Goal: Task Accomplishment & Management: Manage account settings

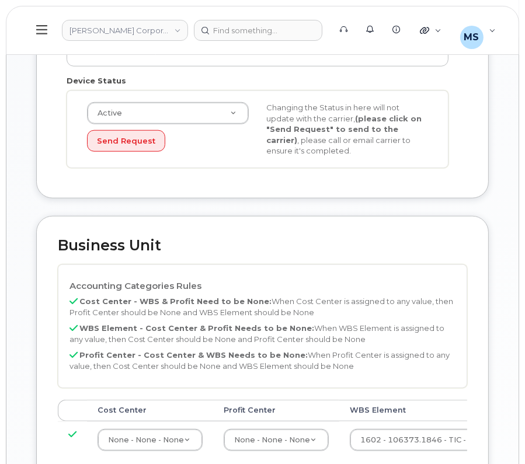
scroll to position [876, 0]
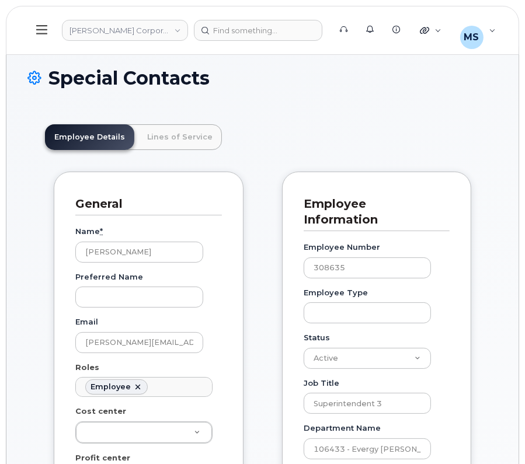
scroll to position [36, 0]
click at [167, 138] on link "Lines of Service" at bounding box center [180, 137] width 84 height 26
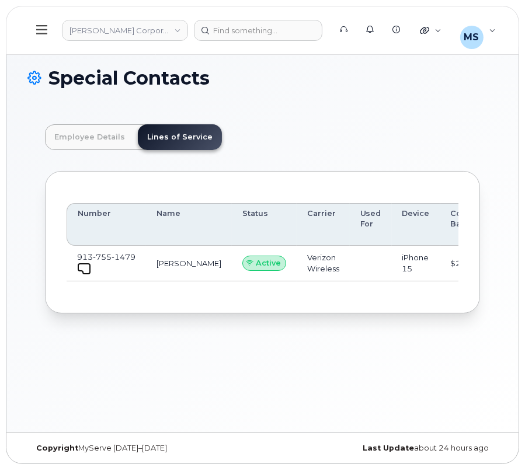
click at [82, 273] on span at bounding box center [86, 270] width 9 height 9
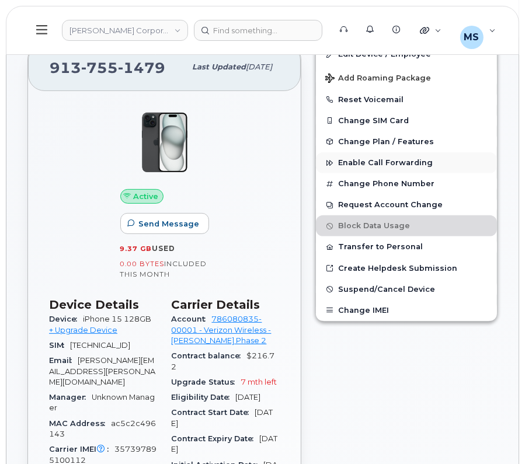
scroll to position [208, 0]
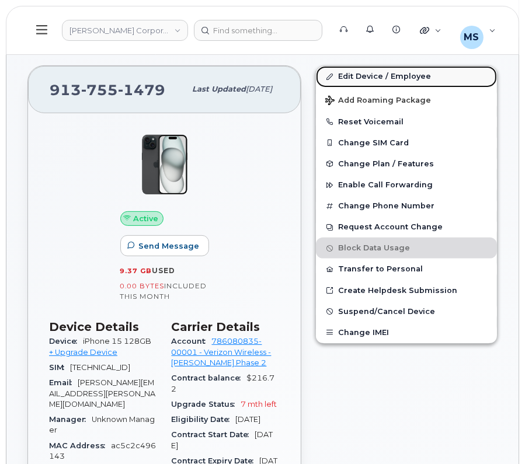
click at [369, 75] on link "Edit Device / Employee" at bounding box center [406, 76] width 181 height 21
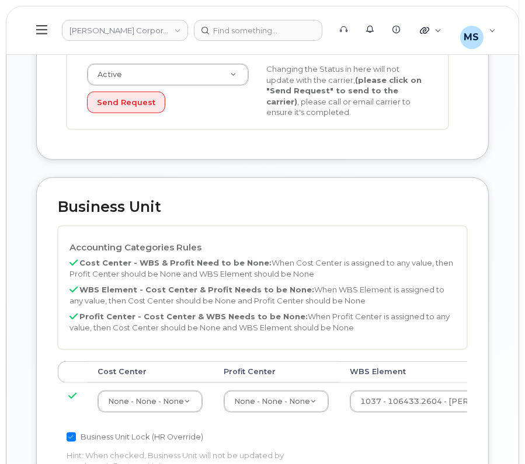
scroll to position [803, 0]
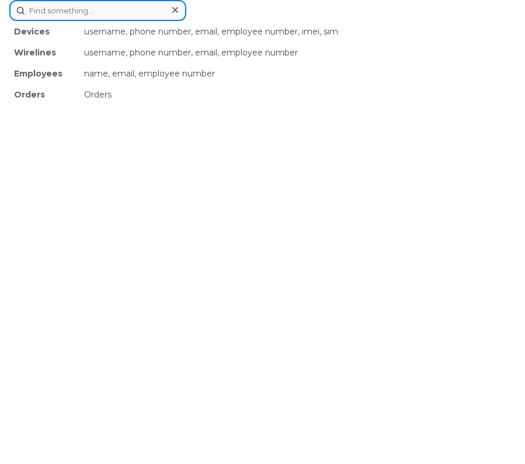
click at [255, 21] on div "Devices username, phone number, email, employee number, imei, sim Wirelines use…" at bounding box center [262, 10] width 506 height 21
paste input "340133"
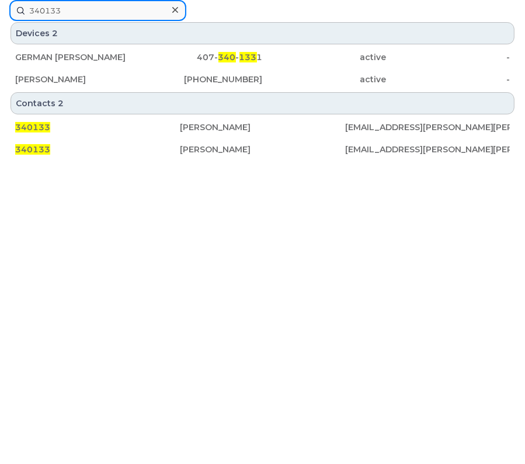
type input "340133"
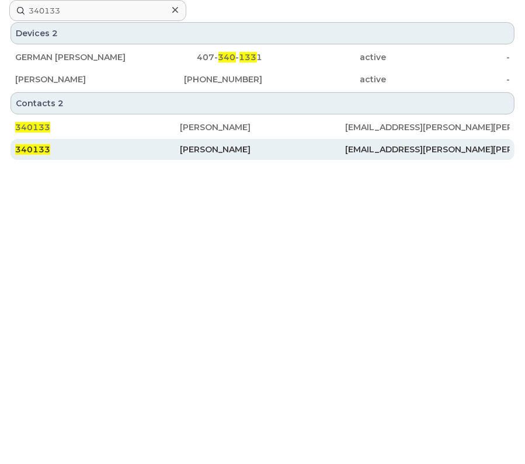
click at [214, 147] on div "Grant Davis" at bounding box center [262, 150] width 165 height 12
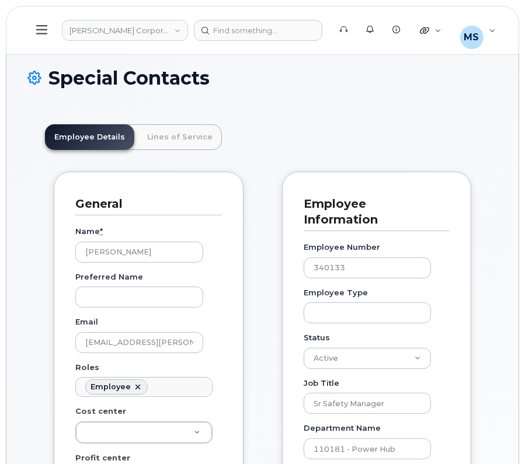
scroll to position [36, 0]
click at [155, 134] on link "Lines of Service" at bounding box center [180, 137] width 84 height 26
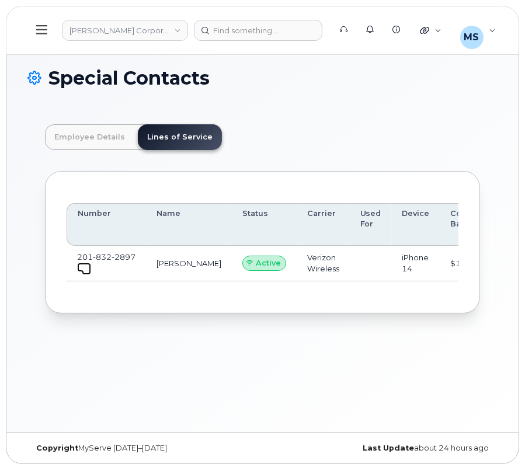
click at [79, 268] on link at bounding box center [84, 267] width 14 height 9
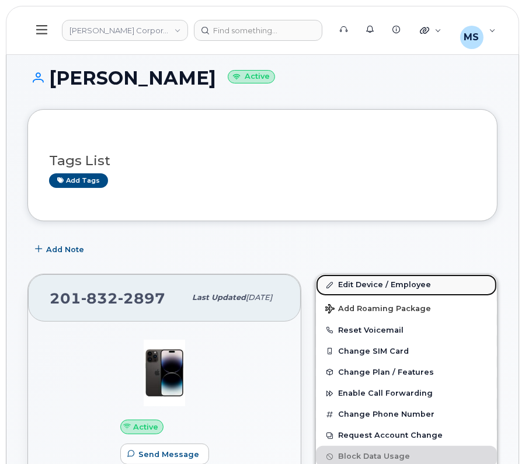
click at [355, 283] on link "Edit Device / Employee" at bounding box center [406, 284] width 181 height 21
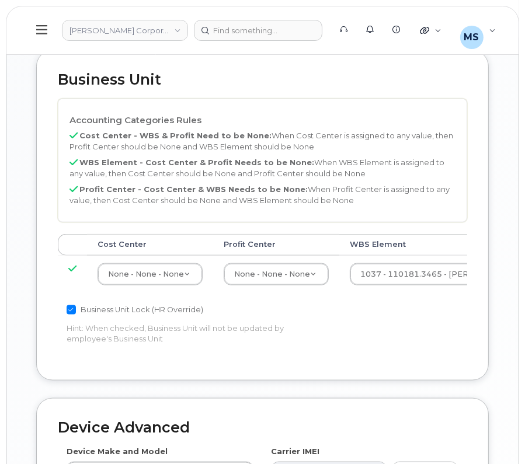
scroll to position [948, 0]
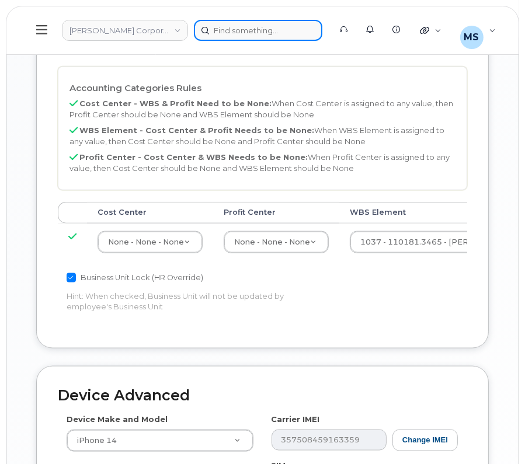
click at [258, 30] on div at bounding box center [258, 30] width 128 height 21
paste input "569850"
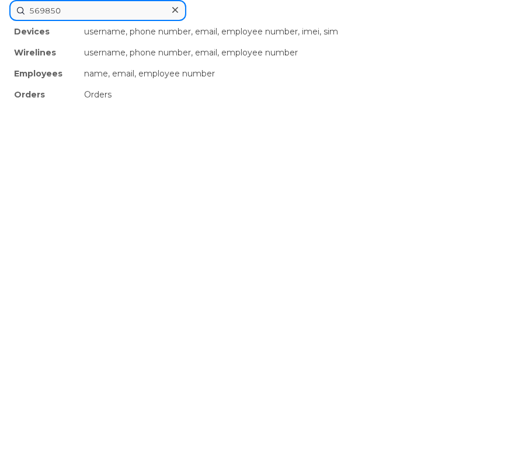
type input "569850"
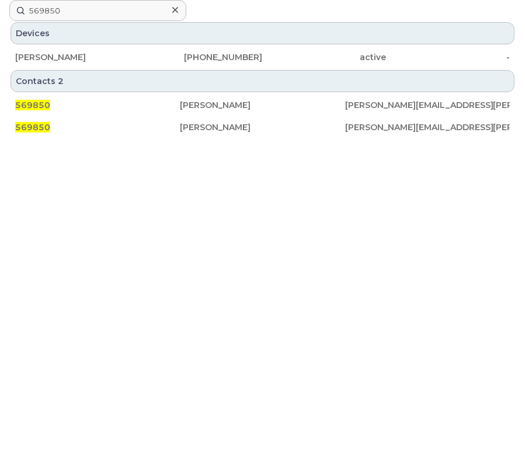
drag, startPoint x: 181, startPoint y: 128, endPoint x: 252, endPoint y: 8, distance: 140.0
click at [181, 128] on div "Daniel Mcknight" at bounding box center [262, 127] width 165 height 12
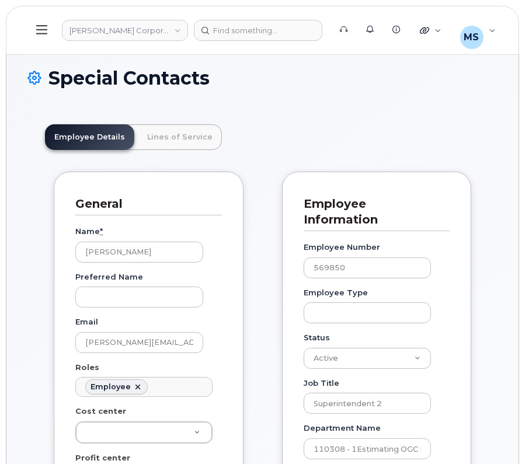
scroll to position [36, 0]
click at [190, 145] on link "Lines of Service" at bounding box center [180, 137] width 84 height 26
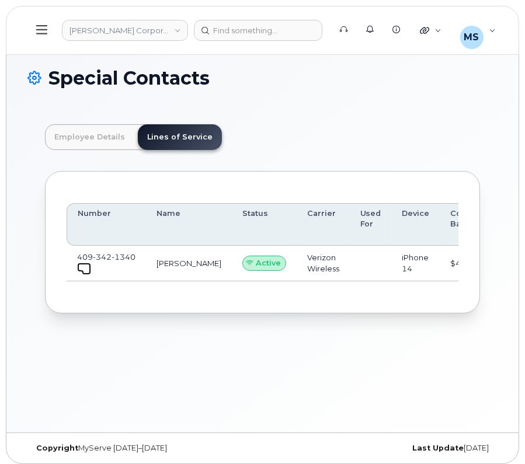
click at [82, 269] on span at bounding box center [86, 270] width 9 height 9
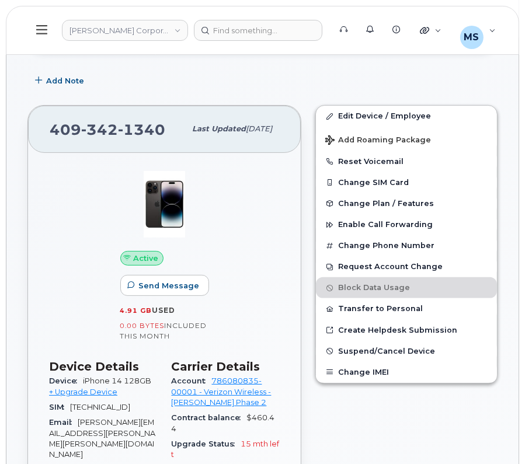
scroll to position [145, 0]
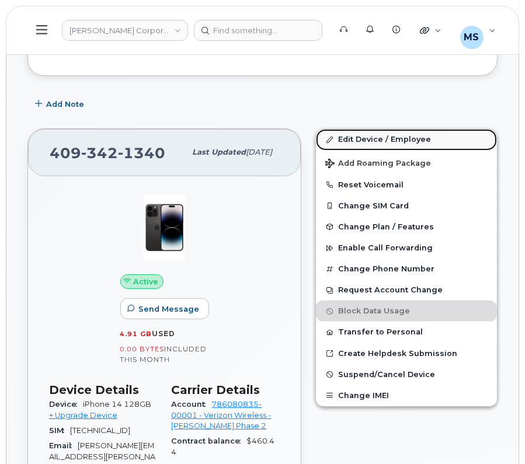
click at [382, 134] on link "Edit Device / Employee" at bounding box center [406, 139] width 181 height 21
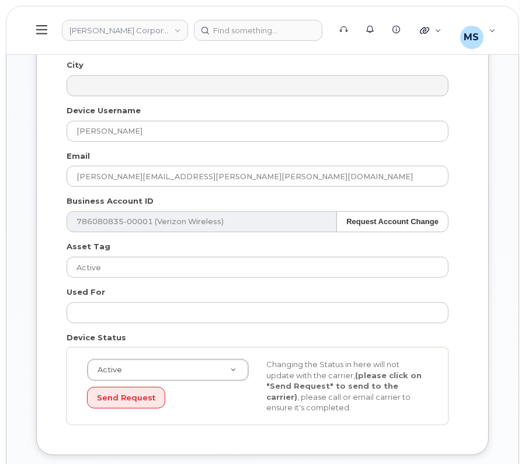
scroll to position [876, 0]
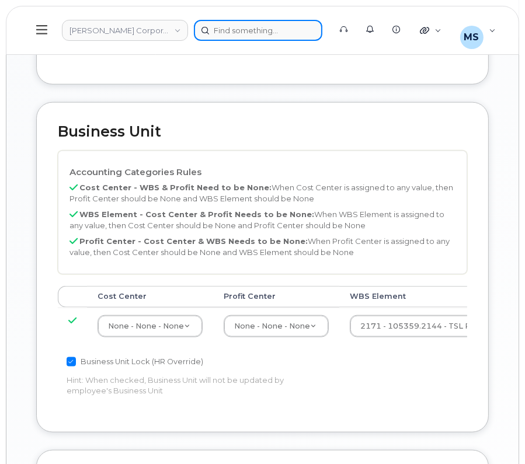
click at [262, 22] on div at bounding box center [258, 30] width 128 height 21
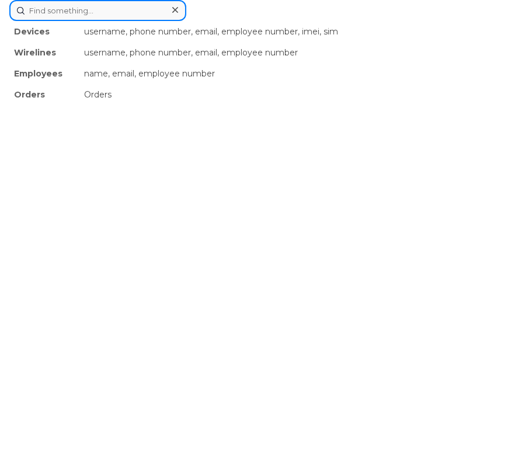
paste input "308635"
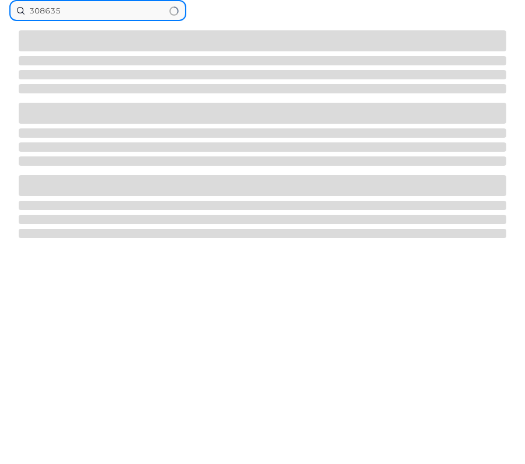
type input "308635"
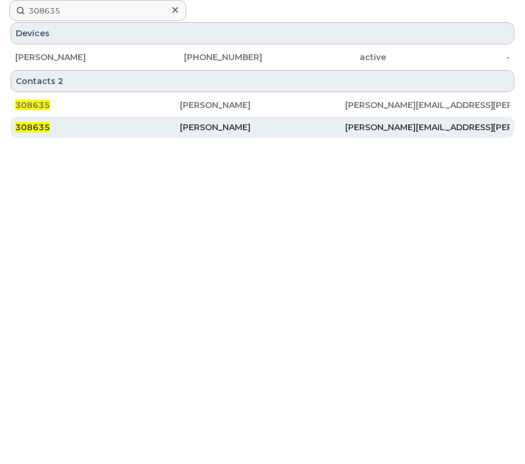
click at [199, 128] on div "[PERSON_NAME]" at bounding box center [262, 127] width 165 height 12
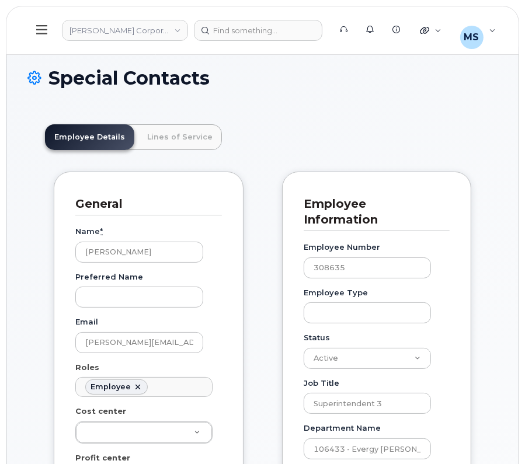
scroll to position [36, 0]
click at [184, 135] on link "Lines of Service" at bounding box center [180, 137] width 84 height 26
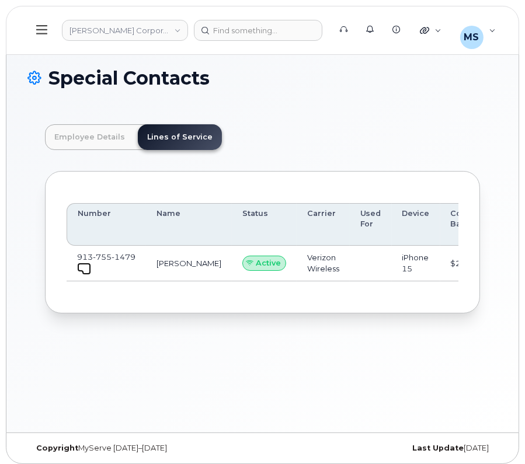
click at [82, 271] on span at bounding box center [86, 270] width 9 height 9
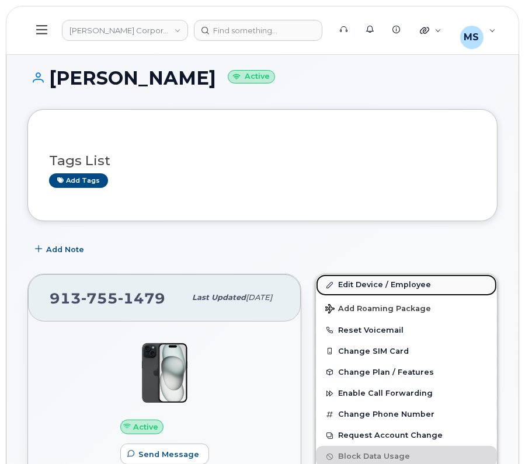
click at [364, 281] on link "Edit Device / Employee" at bounding box center [406, 284] width 181 height 21
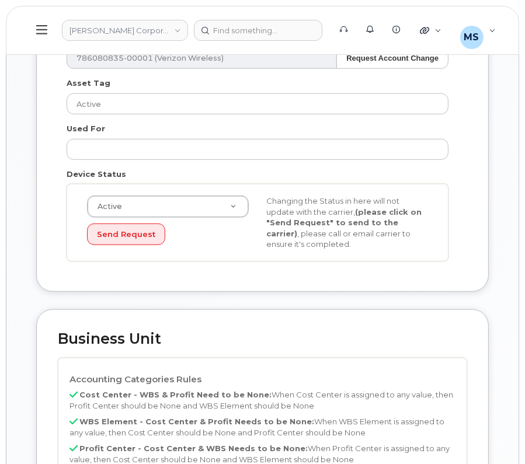
scroll to position [876, 0]
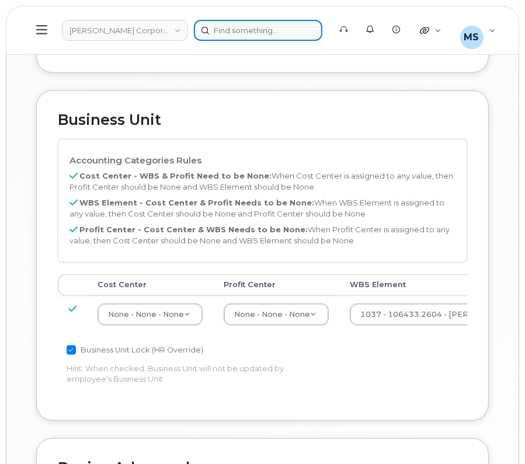
click at [220, 26] on div at bounding box center [258, 30] width 128 height 21
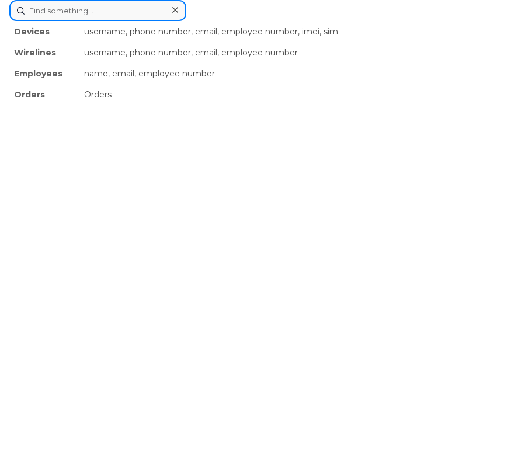
paste input "324487"
type input "324487"
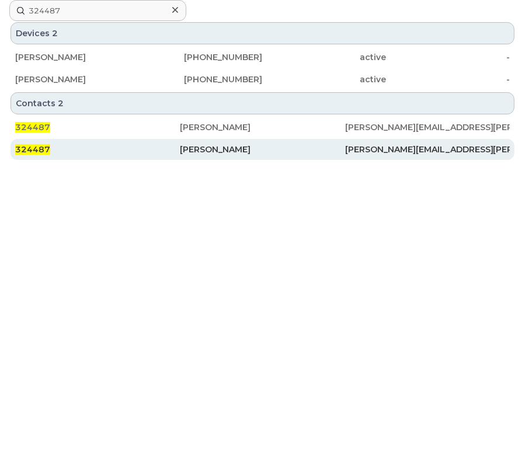
click at [190, 139] on div "[PERSON_NAME]" at bounding box center [262, 149] width 165 height 21
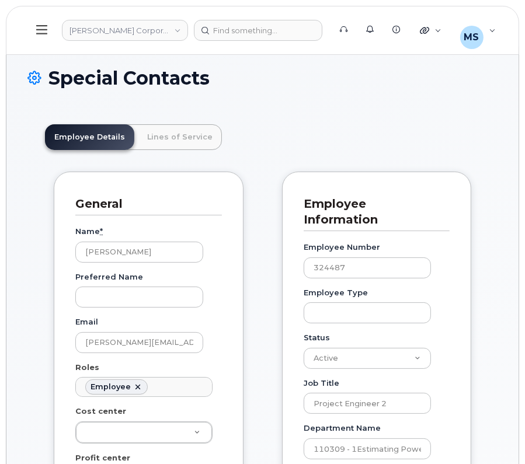
scroll to position [36, 0]
click at [185, 141] on link "Lines of Service" at bounding box center [180, 137] width 84 height 26
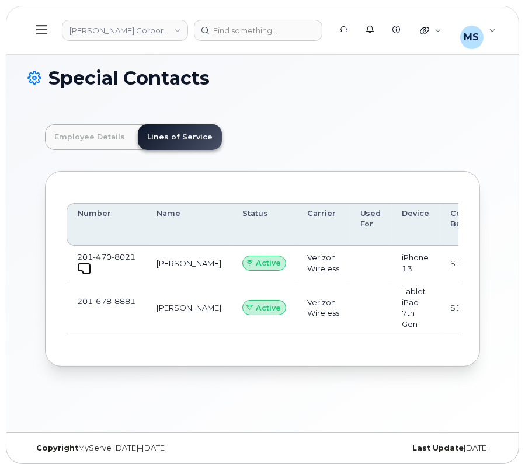
click at [85, 270] on span at bounding box center [86, 270] width 9 height 9
click at [87, 316] on span at bounding box center [86, 314] width 9 height 9
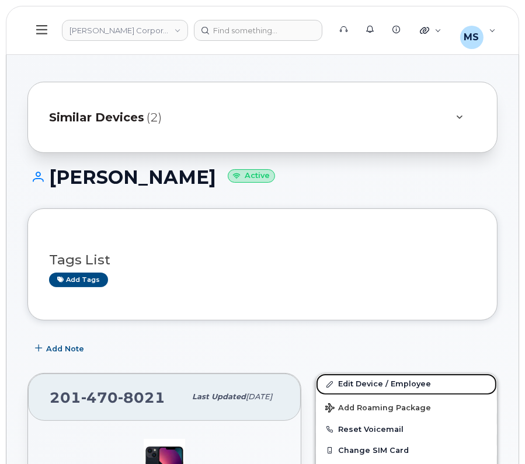
drag, startPoint x: 385, startPoint y: 378, endPoint x: 349, endPoint y: 354, distance: 43.9
click at [385, 378] on link "Edit Device / Employee" at bounding box center [406, 384] width 181 height 21
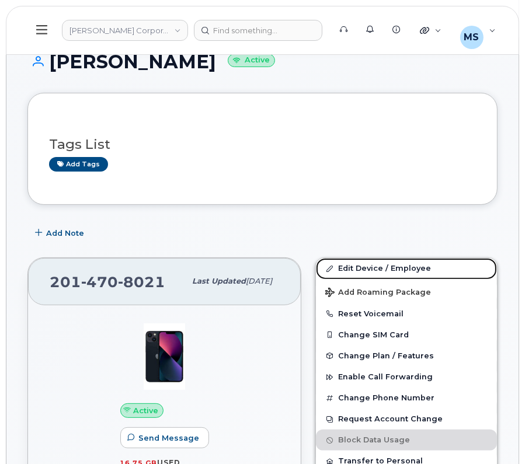
scroll to position [219, 0]
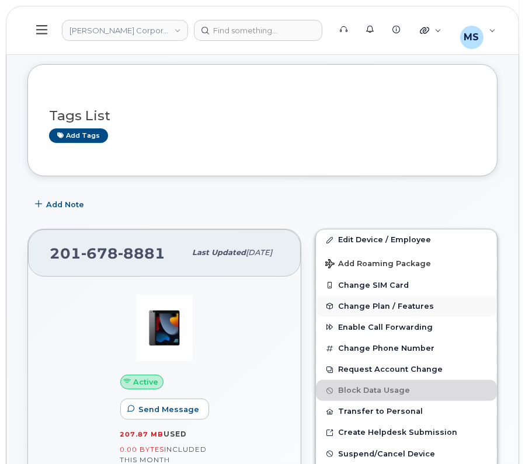
scroll to position [145, 0]
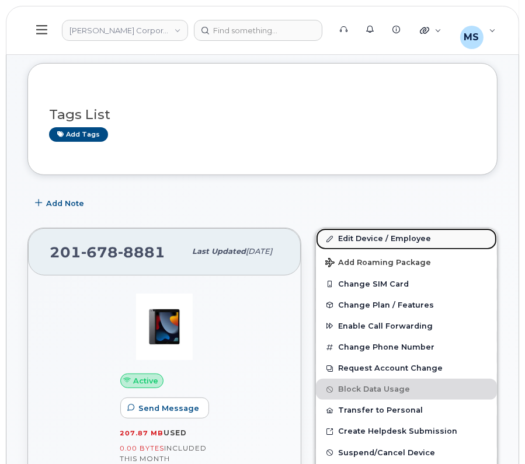
click at [342, 240] on link "Edit Device / Employee" at bounding box center [406, 238] width 181 height 21
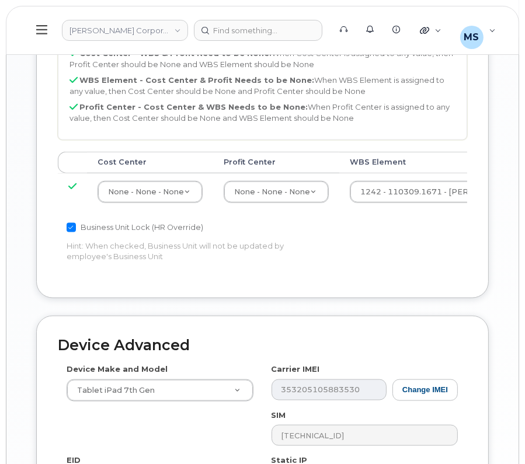
scroll to position [1021, 0]
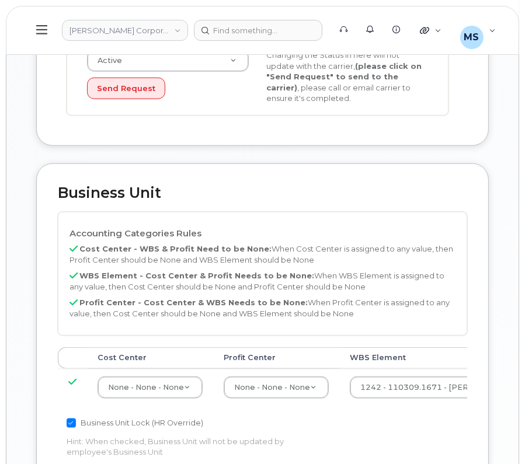
scroll to position [1021, 0]
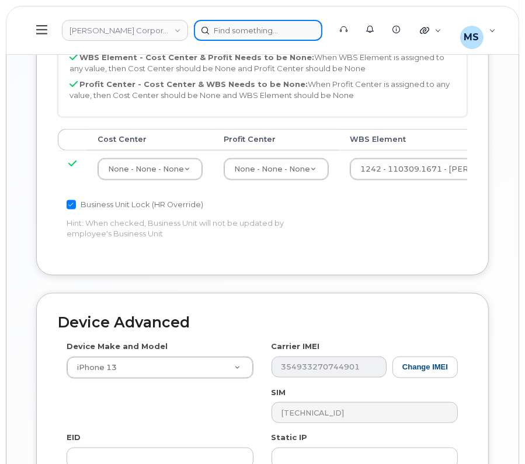
click at [266, 39] on div at bounding box center [258, 30] width 128 height 21
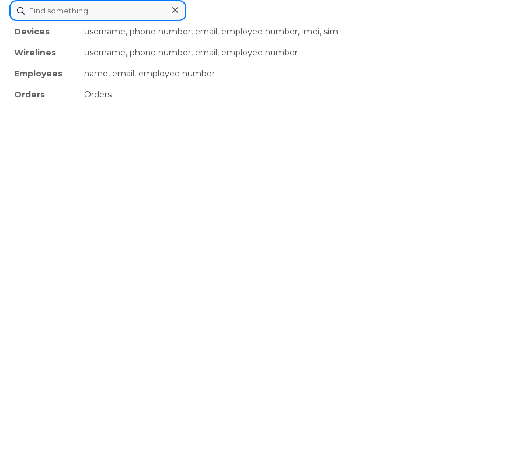
paste input "486664"
type input "486664"
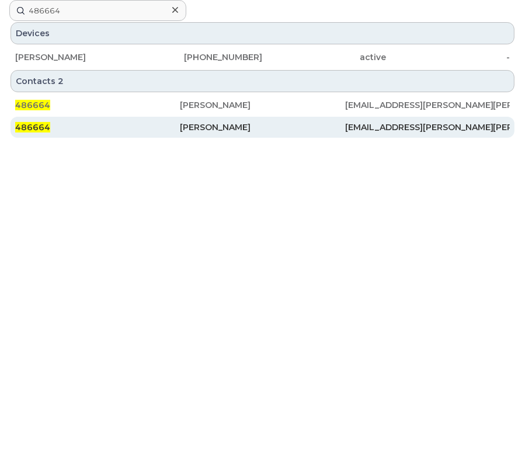
click at [210, 117] on div "[PERSON_NAME]" at bounding box center [262, 127] width 165 height 21
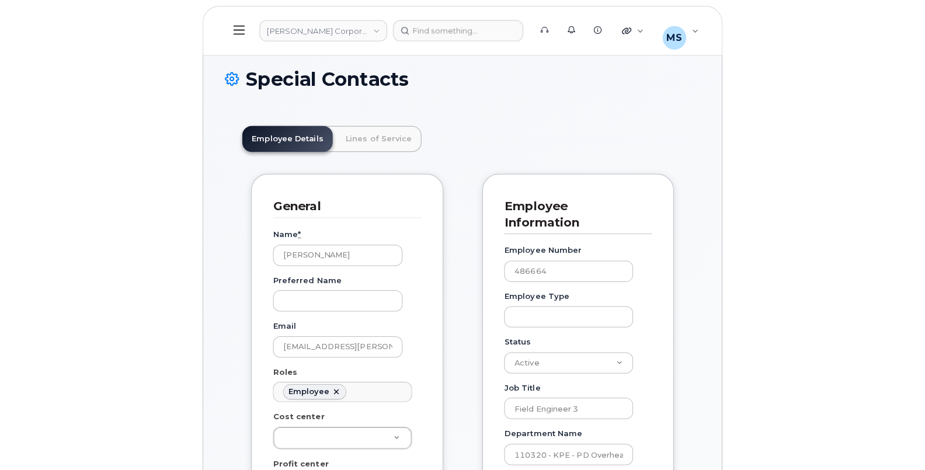
scroll to position [36, 0]
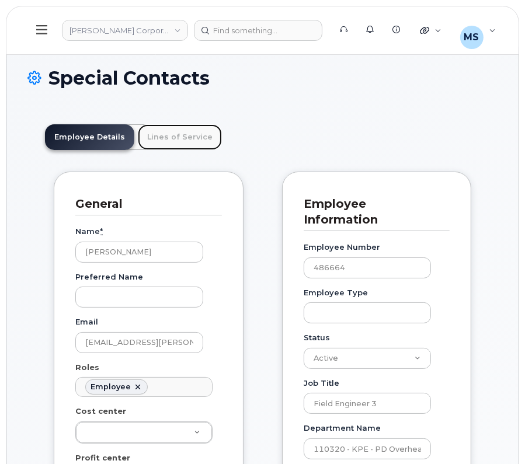
click at [168, 137] on link "Lines of Service" at bounding box center [180, 137] width 84 height 26
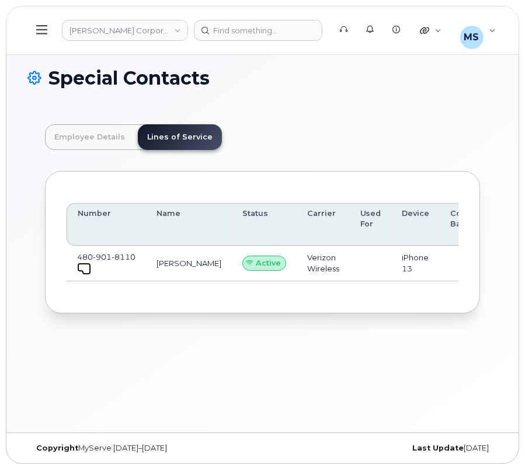
click at [82, 263] on link at bounding box center [84, 267] width 14 height 9
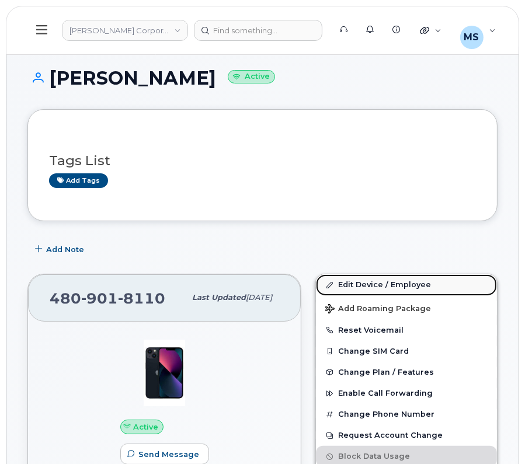
click at [374, 277] on link "Edit Device / Employee" at bounding box center [406, 284] width 181 height 21
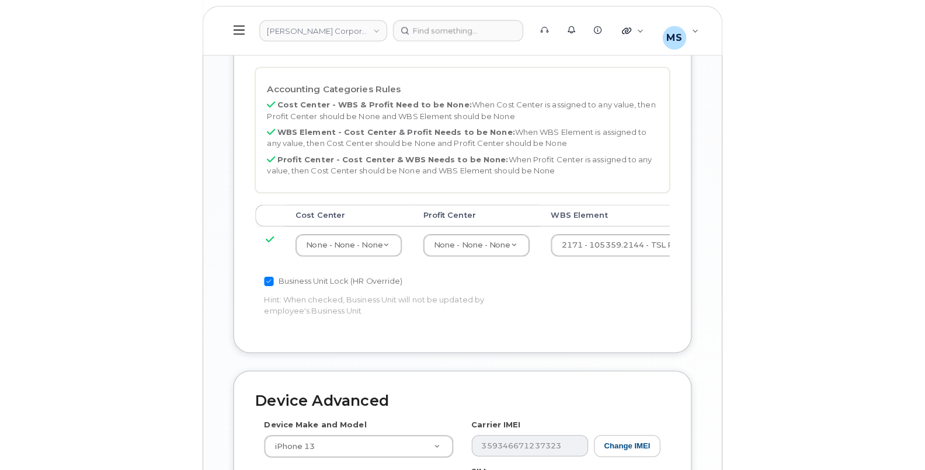
scroll to position [749, 0]
